Goal: Information Seeking & Learning: Stay updated

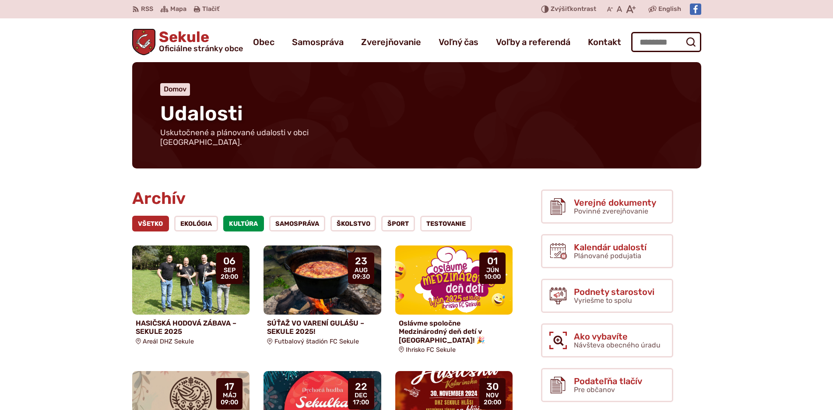
click at [247, 220] on link "Kultúra" at bounding box center [243, 224] width 41 height 16
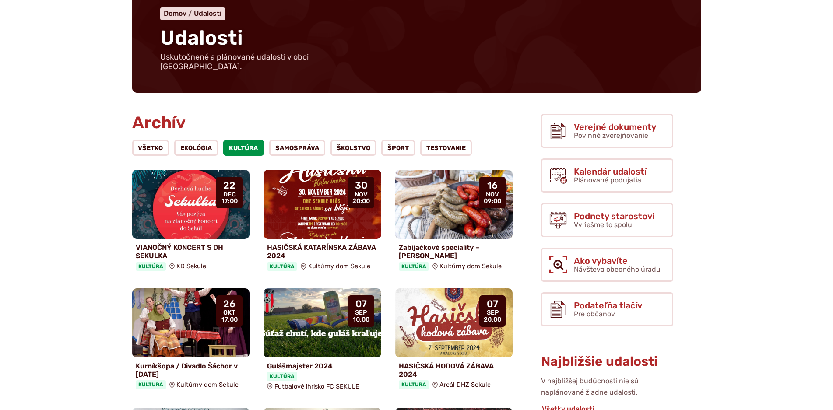
scroll to position [88, 0]
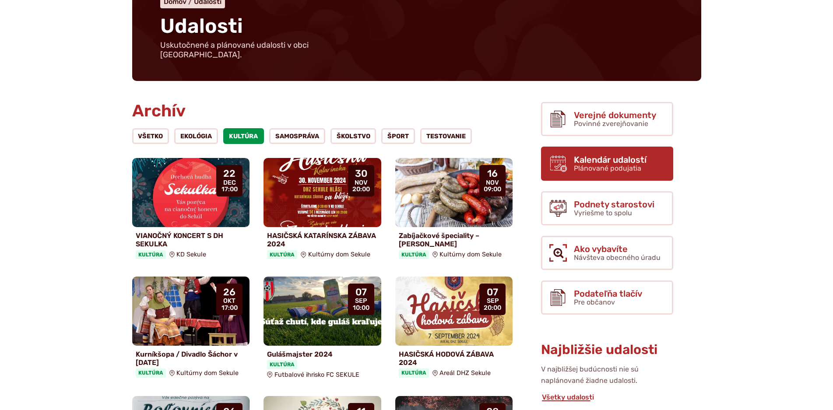
click at [587, 164] on link "Kalendár udalostí Plánované podujatia" at bounding box center [607, 164] width 132 height 34
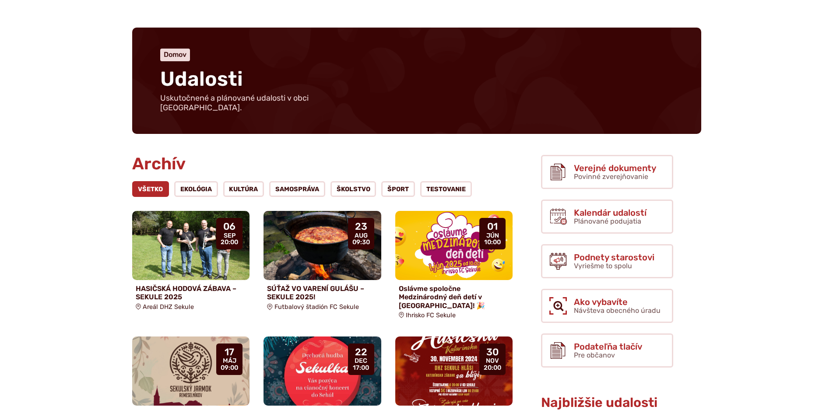
scroll to position [175, 0]
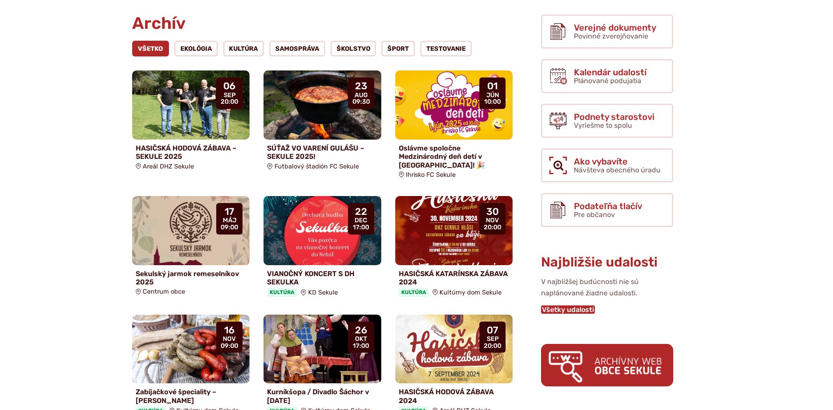
click at [563, 305] on link "Všetky udalosti" at bounding box center [568, 309] width 54 height 8
